Goal: Task Accomplishment & Management: Complete application form

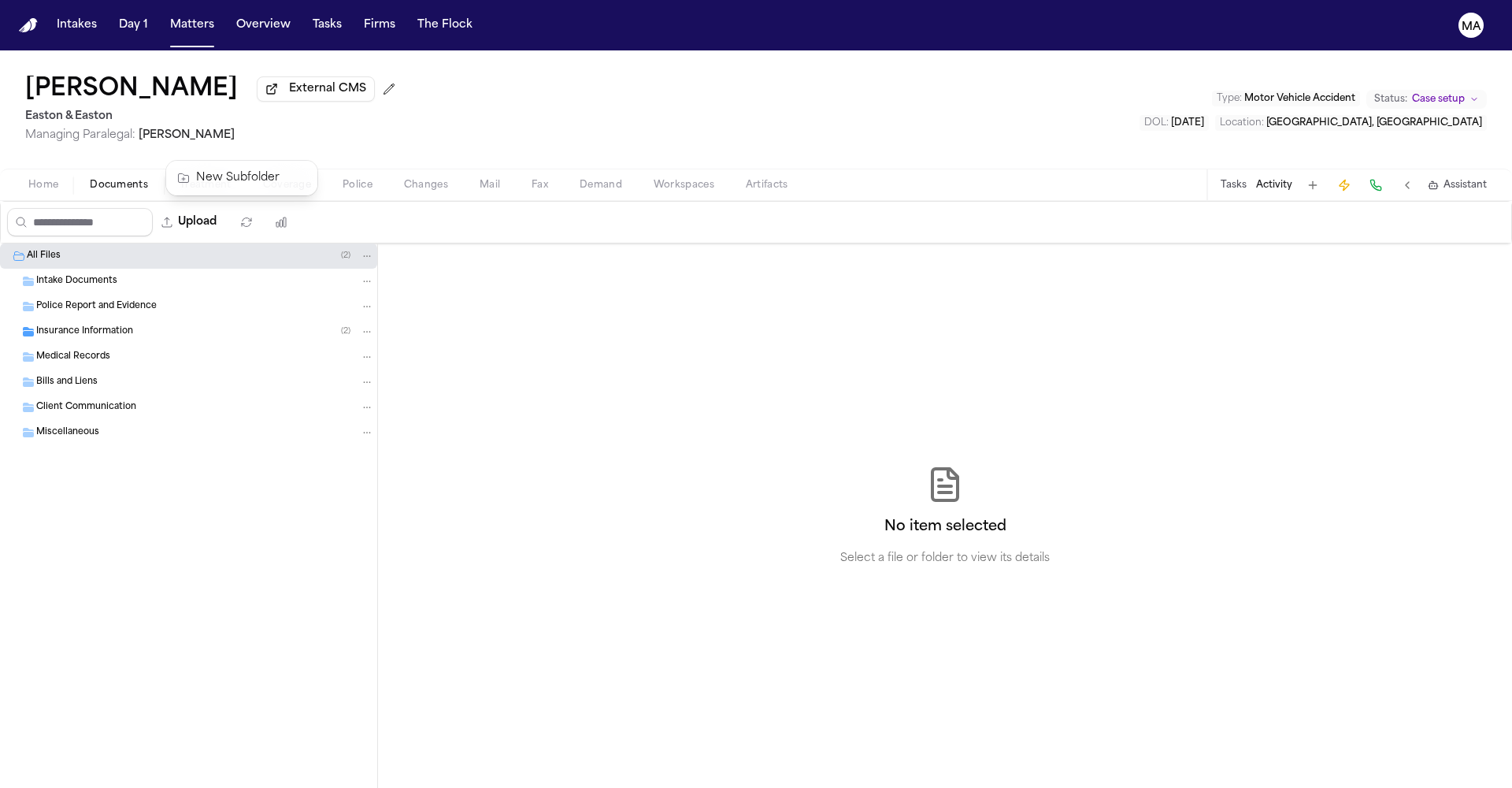
click at [339, 53] on div "[PERSON_NAME] External CMS Easton & Easton Managing Paralegal: [PERSON_NAME] Ty…" at bounding box center [756, 418] width 1512 height 737
click at [164, 14] on button "Matters" at bounding box center [192, 26] width 57 height 28
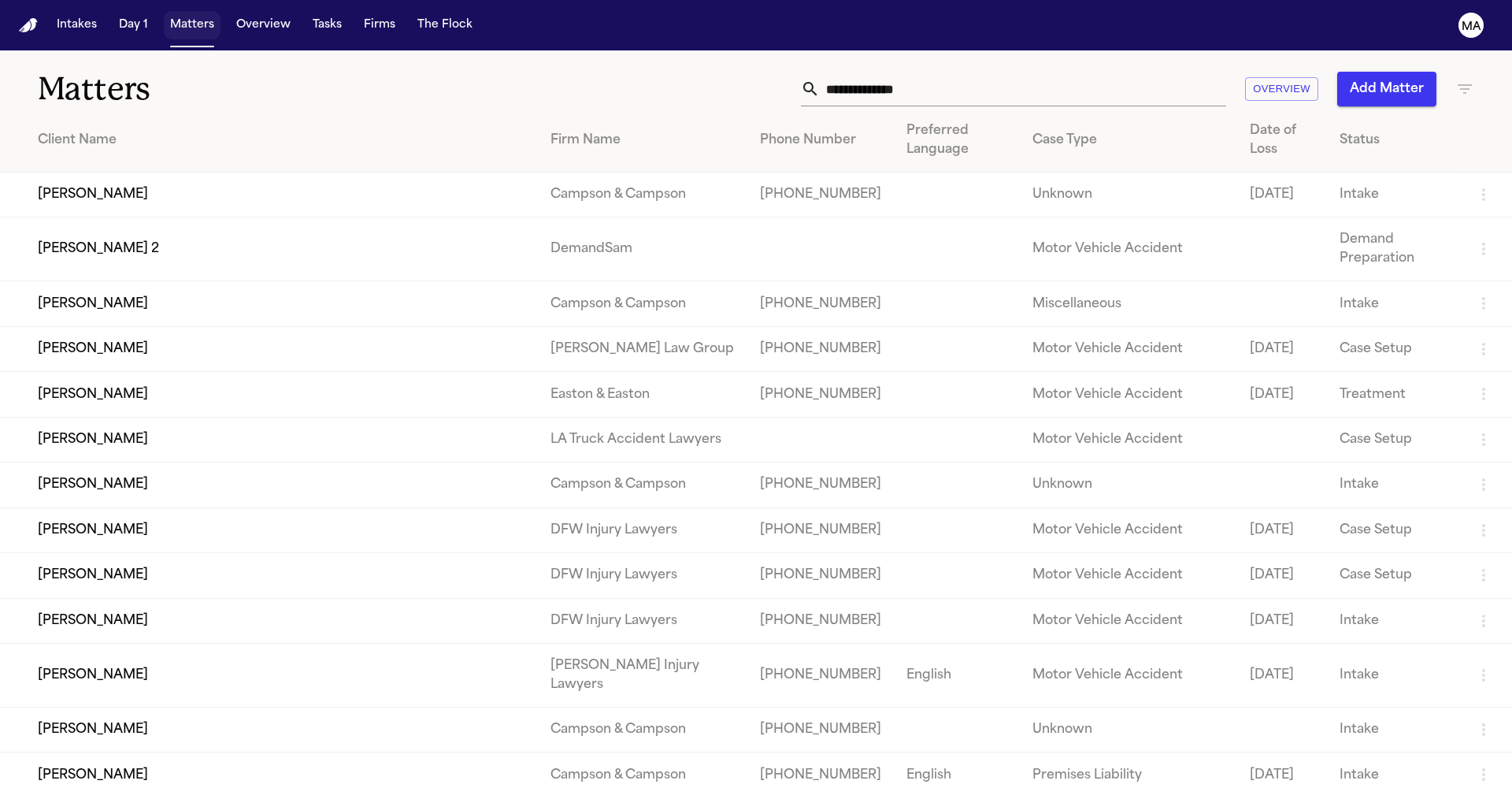
click at [164, 12] on button "Matters" at bounding box center [192, 26] width 57 height 28
click at [376, 50] on div "Matters Overview Add Matter" at bounding box center [756, 79] width 1512 height 58
click at [1143, 72] on input "text" at bounding box center [1023, 89] width 407 height 35
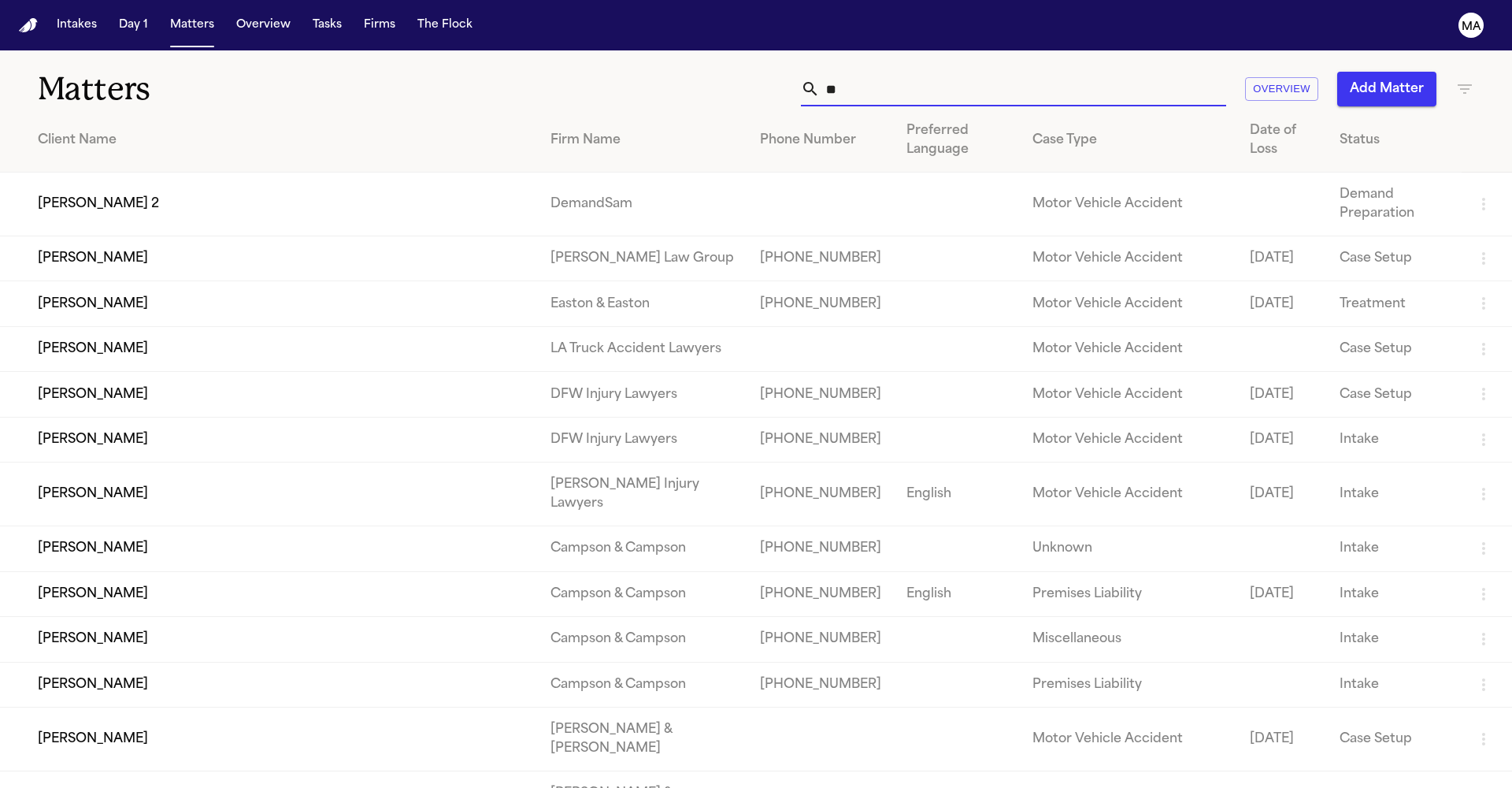
type input "*"
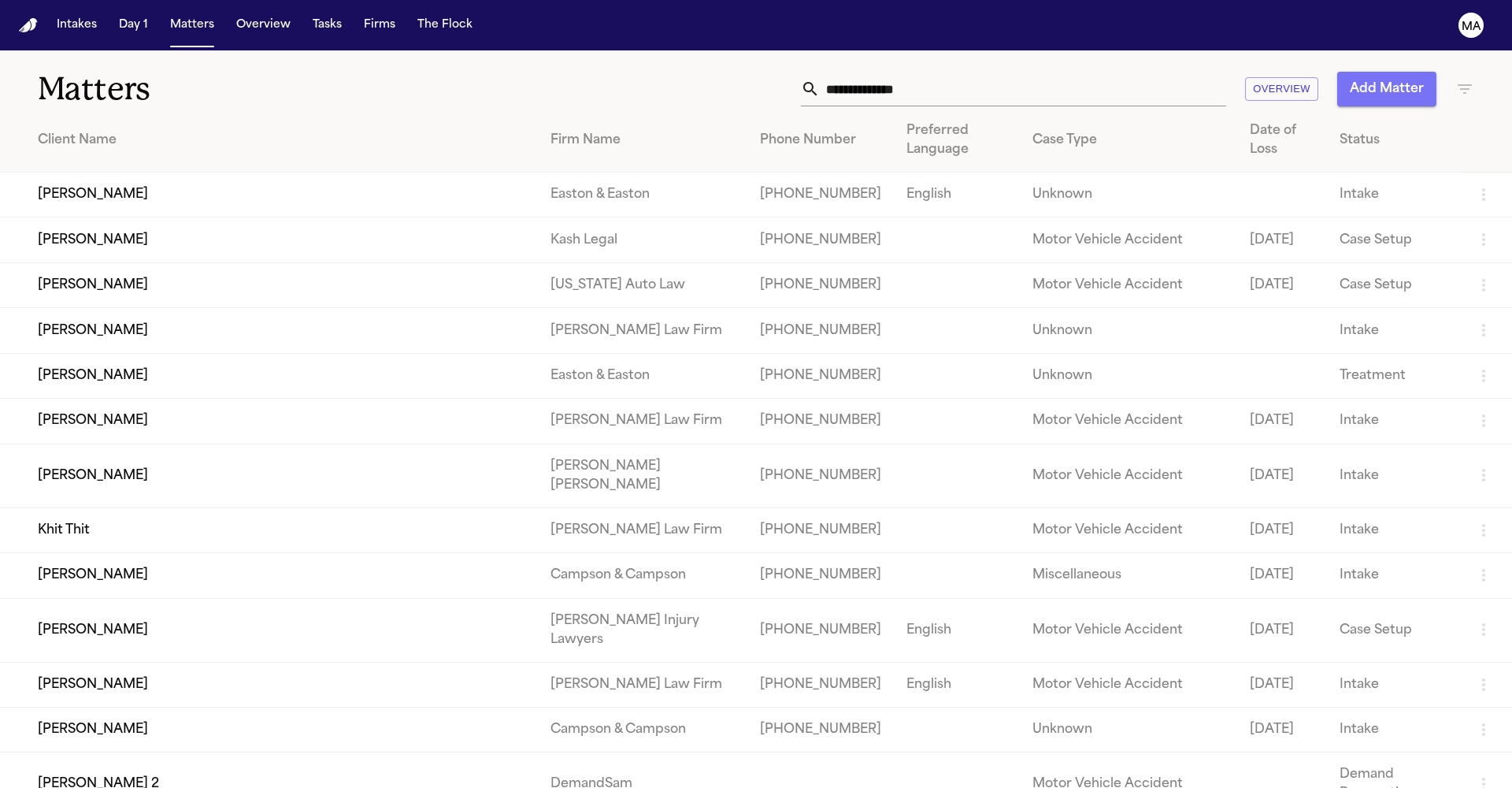
click at [1428, 73] on button "Add Matter" at bounding box center [1386, 89] width 100 height 35
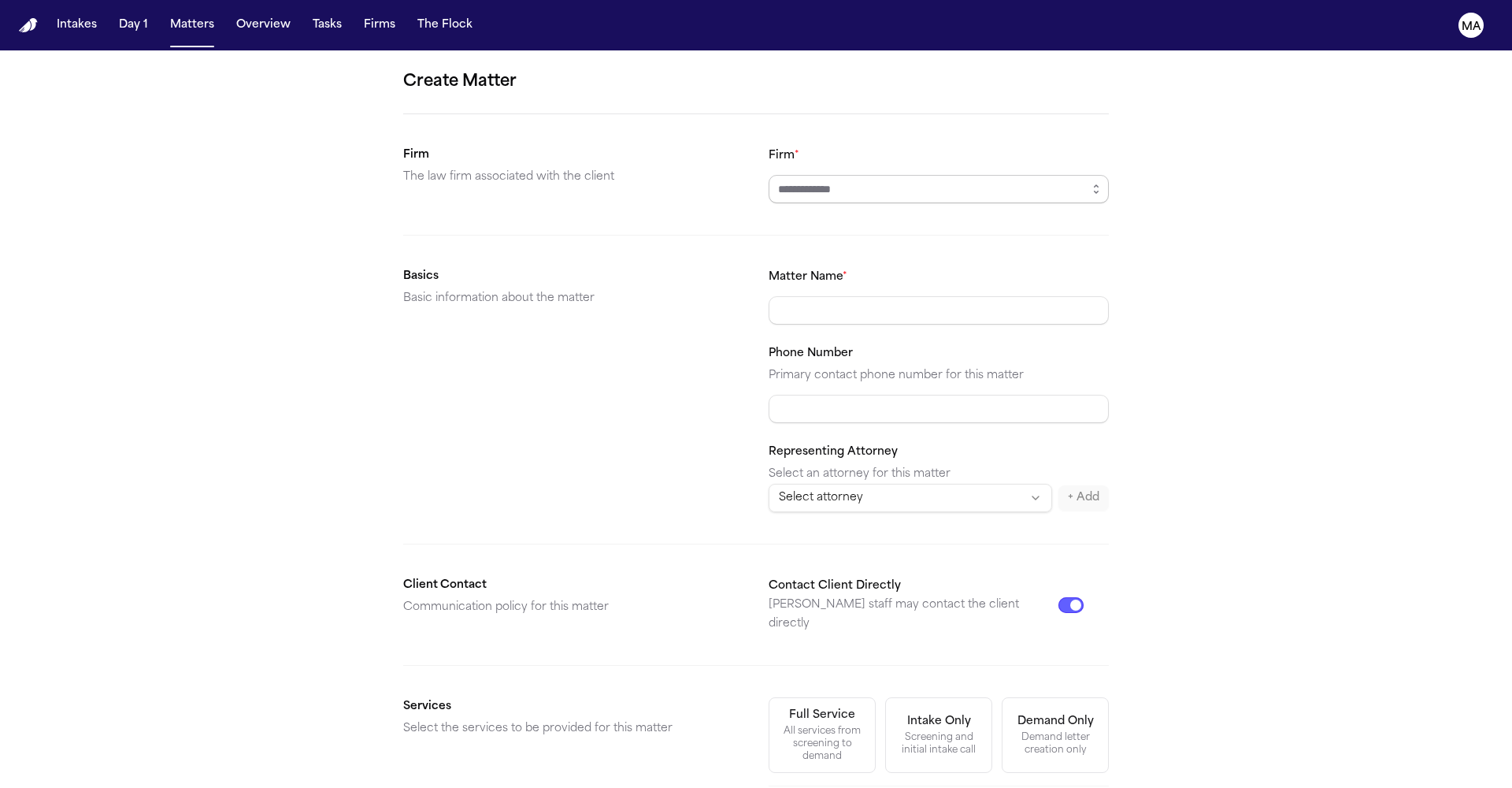
click at [851, 174] on input "Firm *" at bounding box center [938, 189] width 340 height 28
click at [1090, 183] on icon "button" at bounding box center [1096, 189] width 12 height 12
type input "*********"
type input "**********"
click at [1011, 731] on div "Demand letter creation only" at bounding box center [1054, 743] width 86 height 26
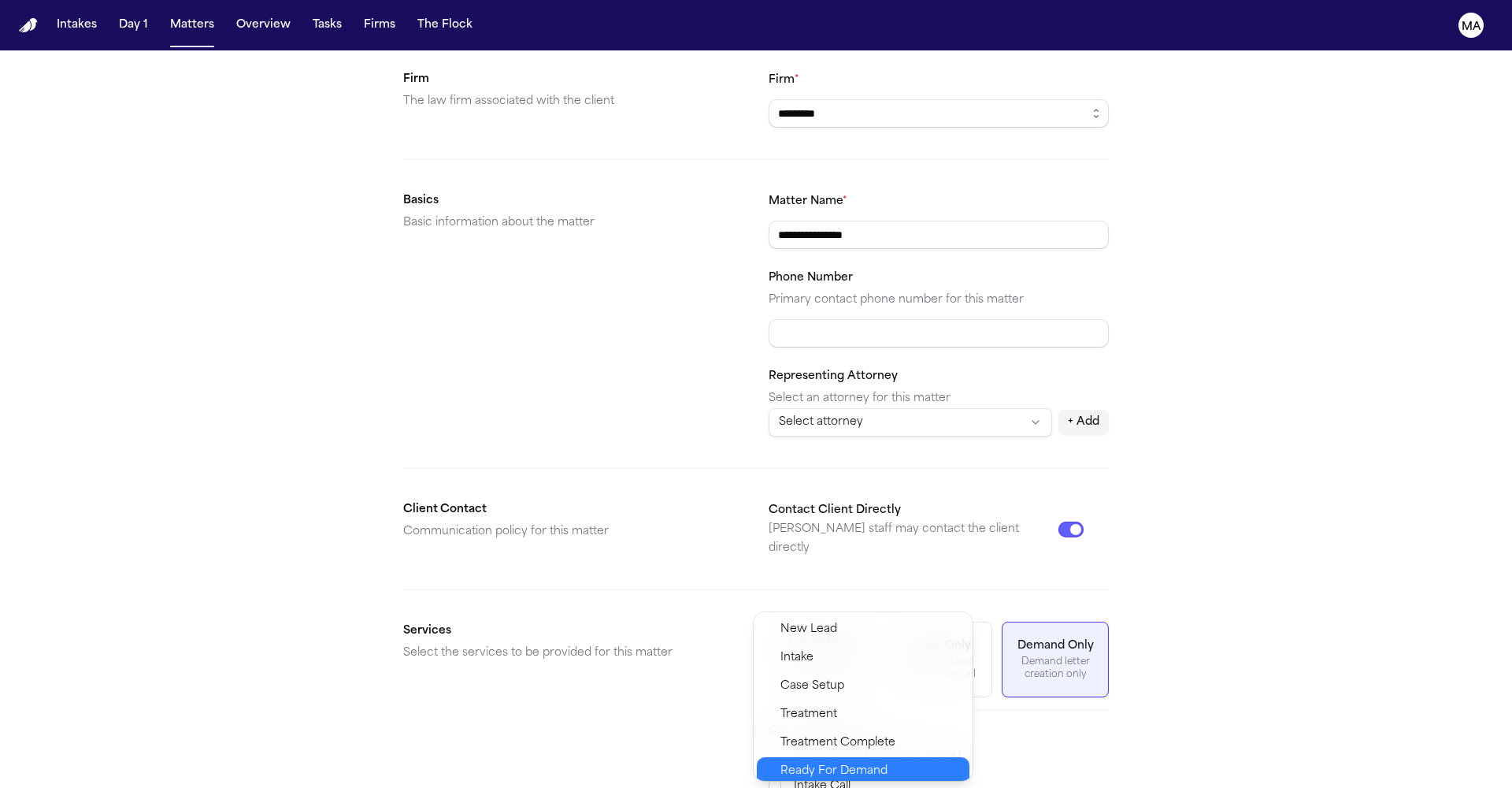
click at [821, 761] on span "Ready For Demand" at bounding box center [833, 771] width 107 height 19
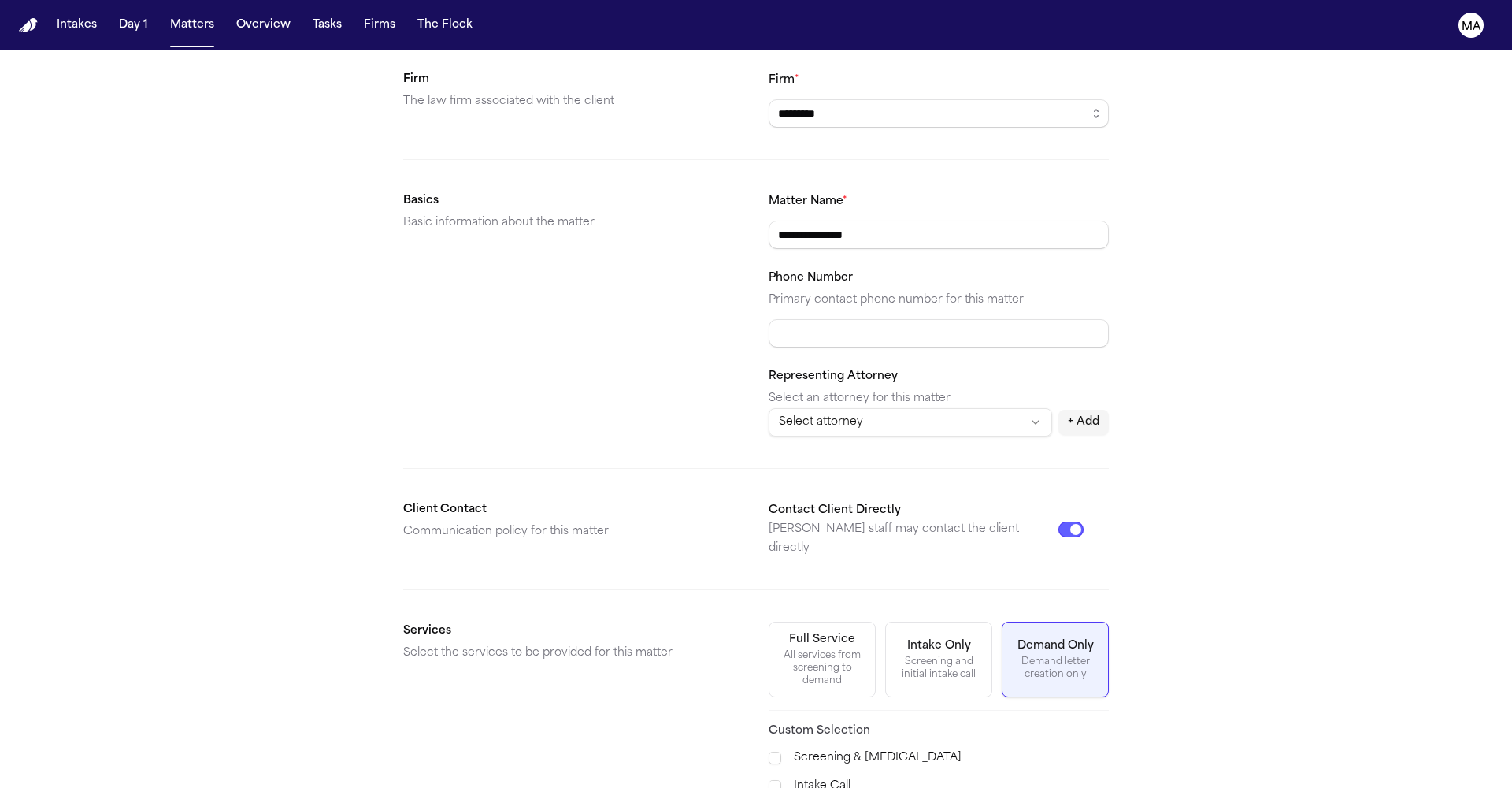
click at [810, 666] on div "Motor Vehicle Accident" at bounding box center [869, 672] width 226 height 28
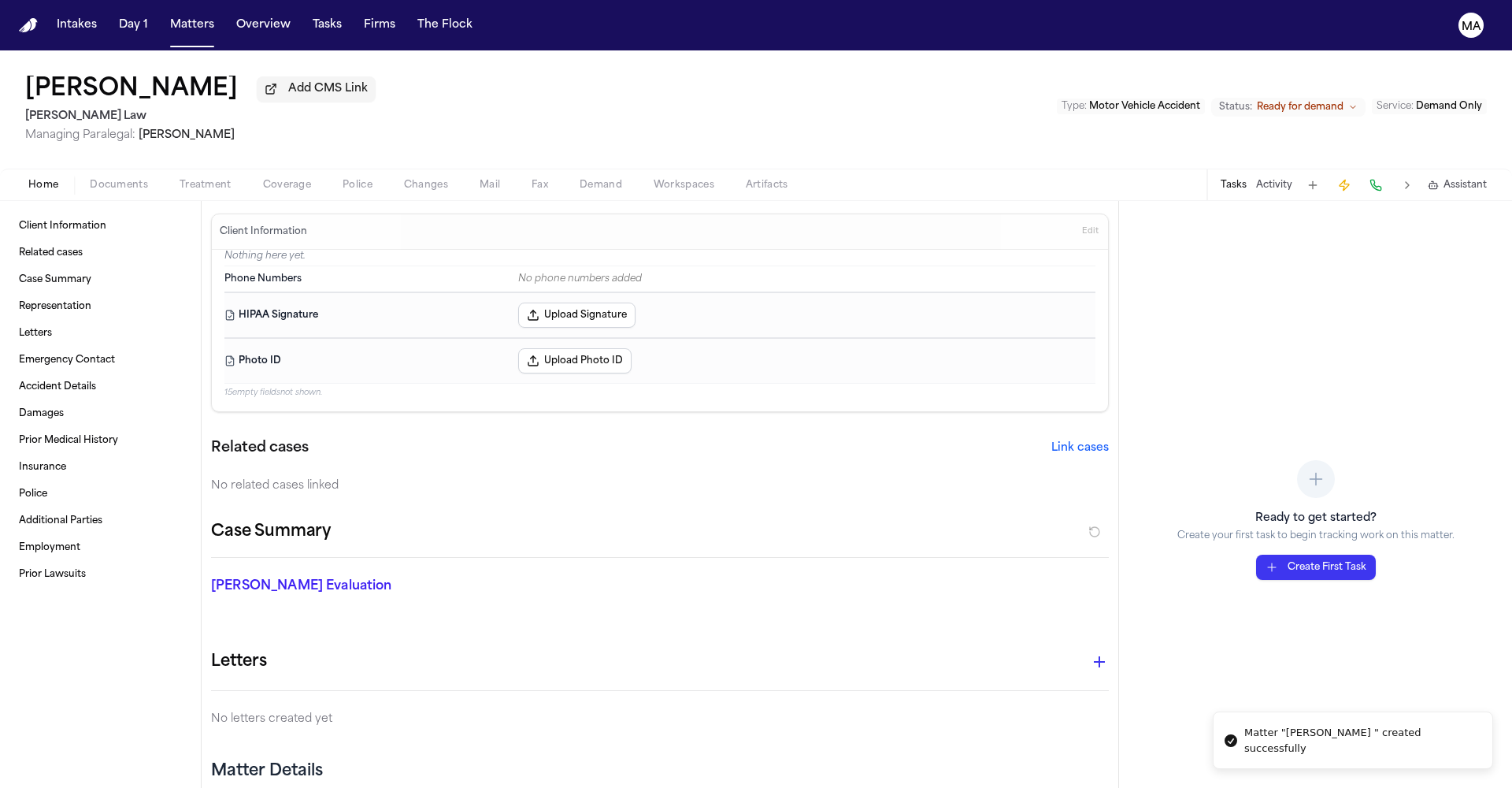
click at [50, 431] on div "Client Information Related cases Case Summary Representation Letters Emergency …" at bounding box center [100, 494] width 201 height 587
click at [90, 179] on span "Documents" at bounding box center [118, 185] width 58 height 12
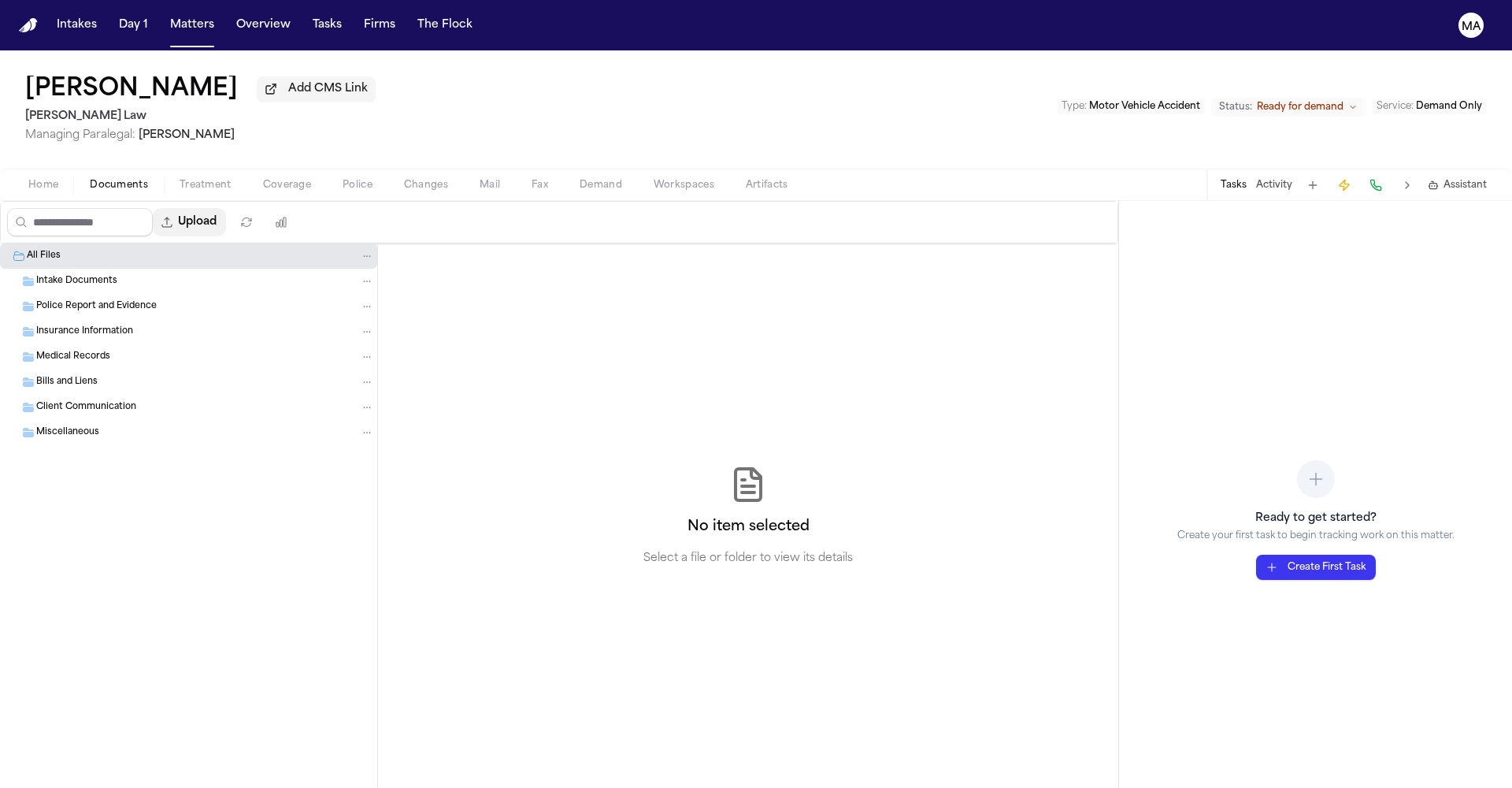
click at [155, 208] on button "Upload" at bounding box center [189, 222] width 73 height 28
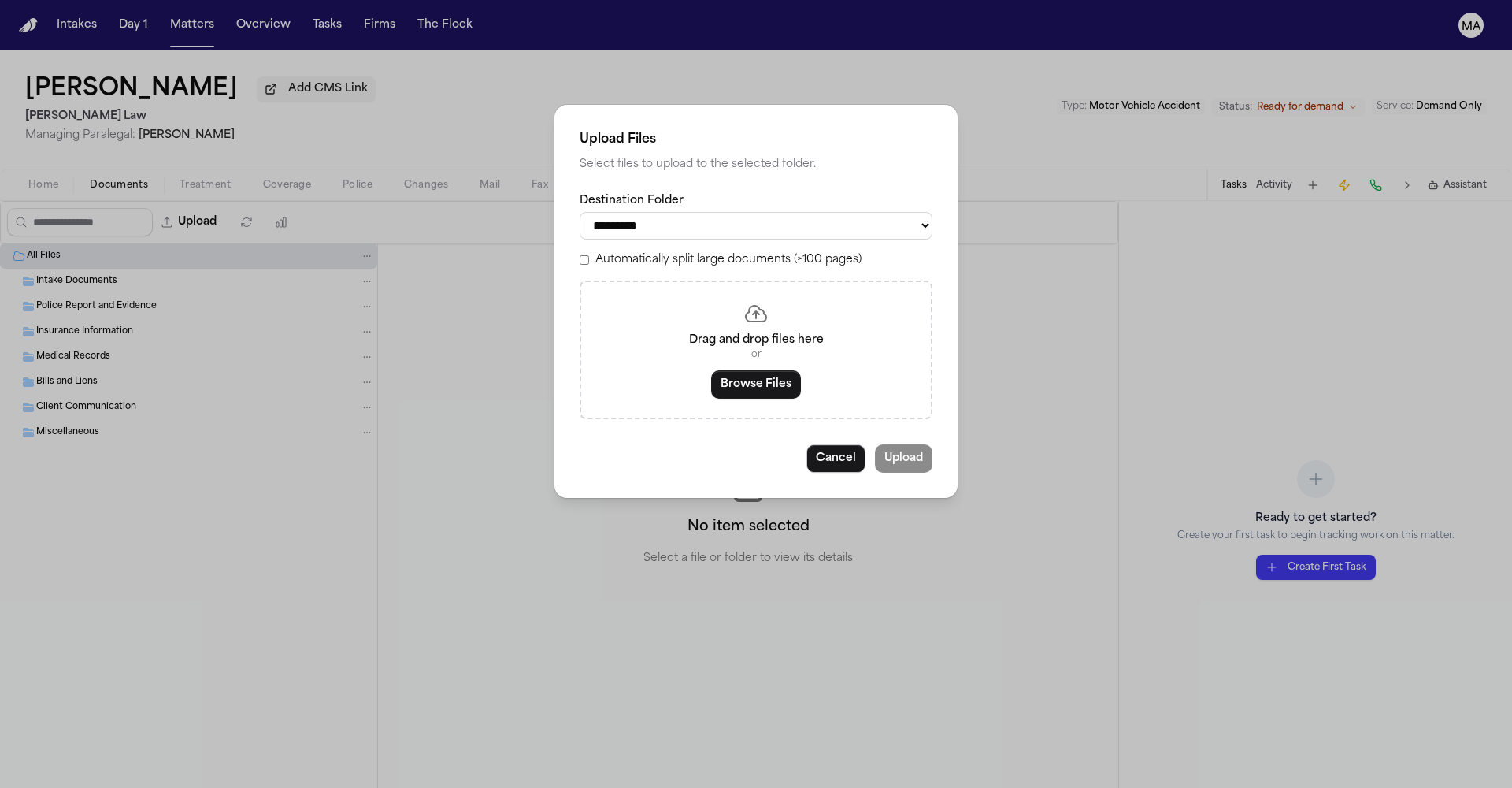
click at [753, 370] on button "Browse Files" at bounding box center [756, 384] width 90 height 28
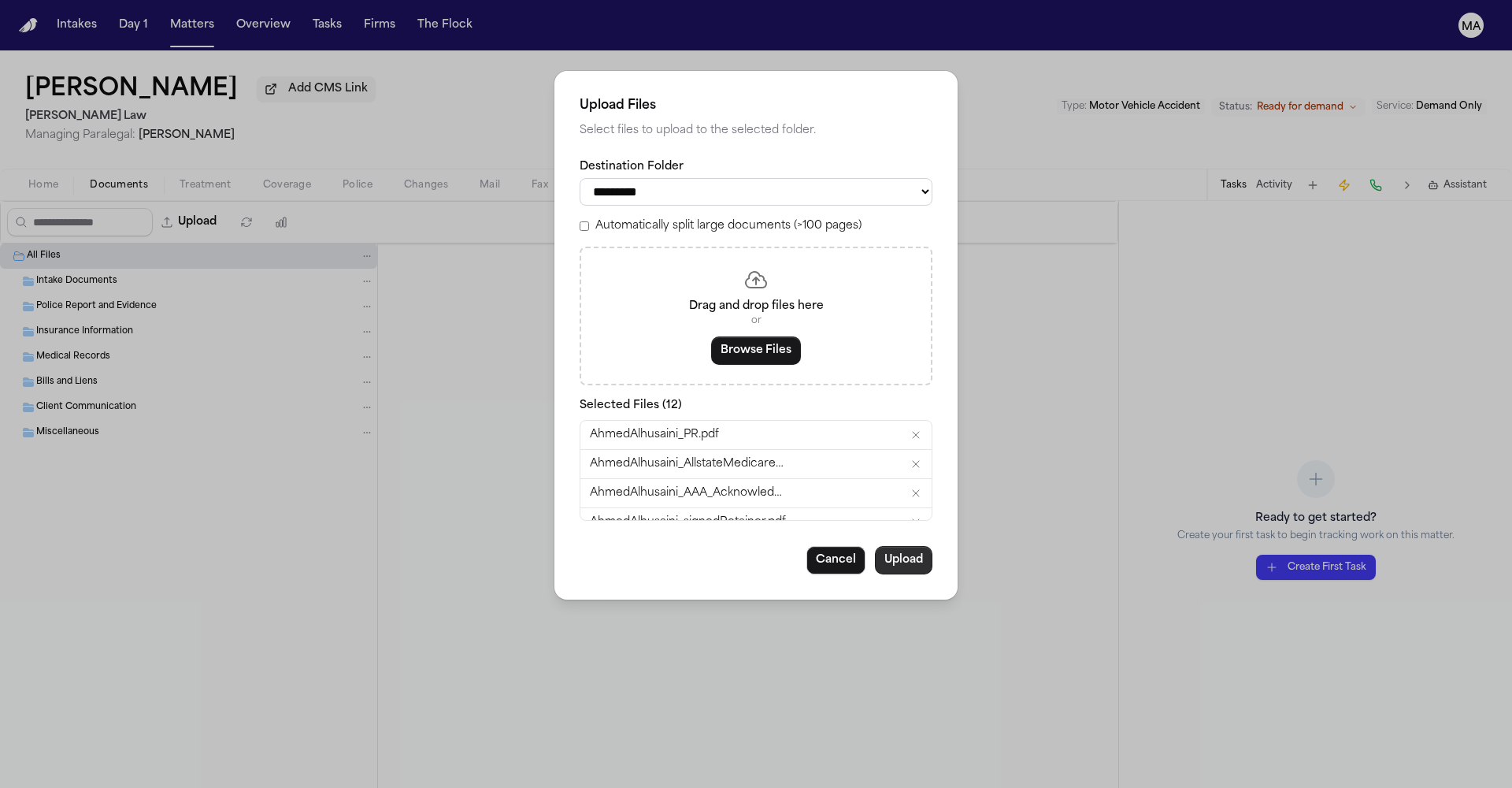
click at [875, 546] on button "Upload" at bounding box center [903, 560] width 58 height 28
